Goal: Download file/media

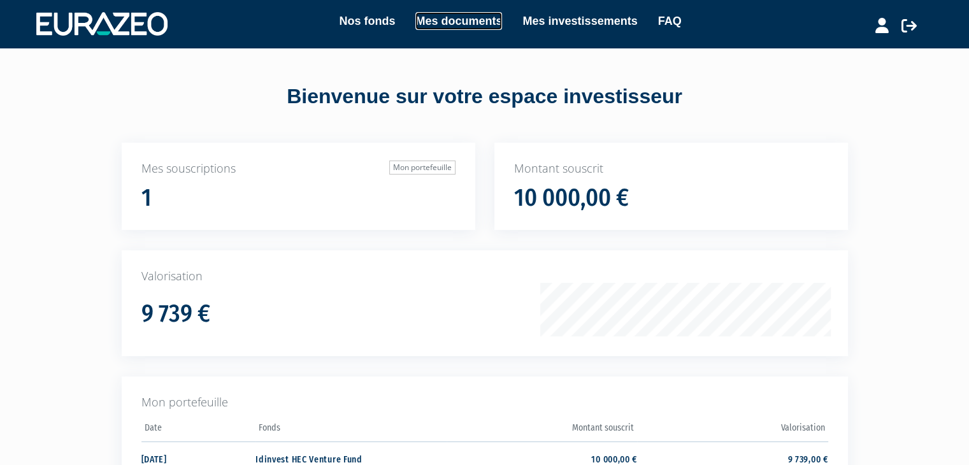
click at [445, 20] on link "Mes documents" at bounding box center [458, 21] width 87 height 18
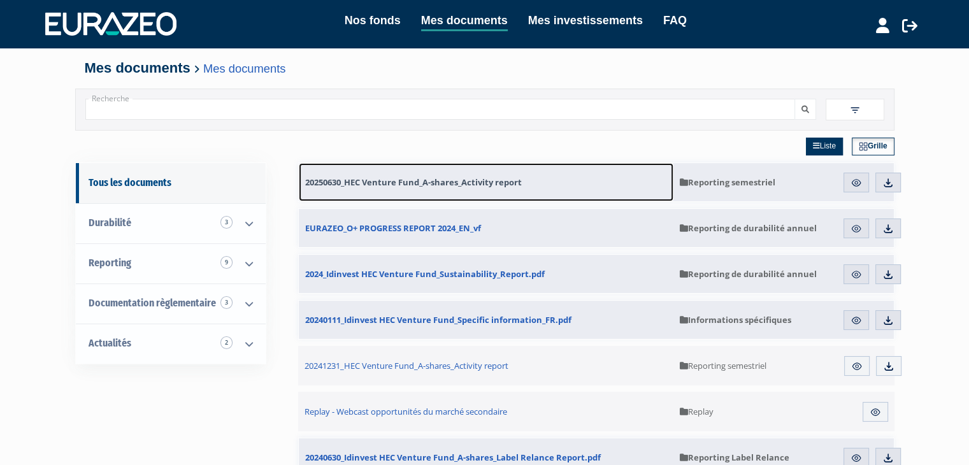
click at [415, 183] on span "20250630_HEC Venture Fund_A-shares_Activity report" at bounding box center [413, 181] width 217 height 11
